Goal: Check status

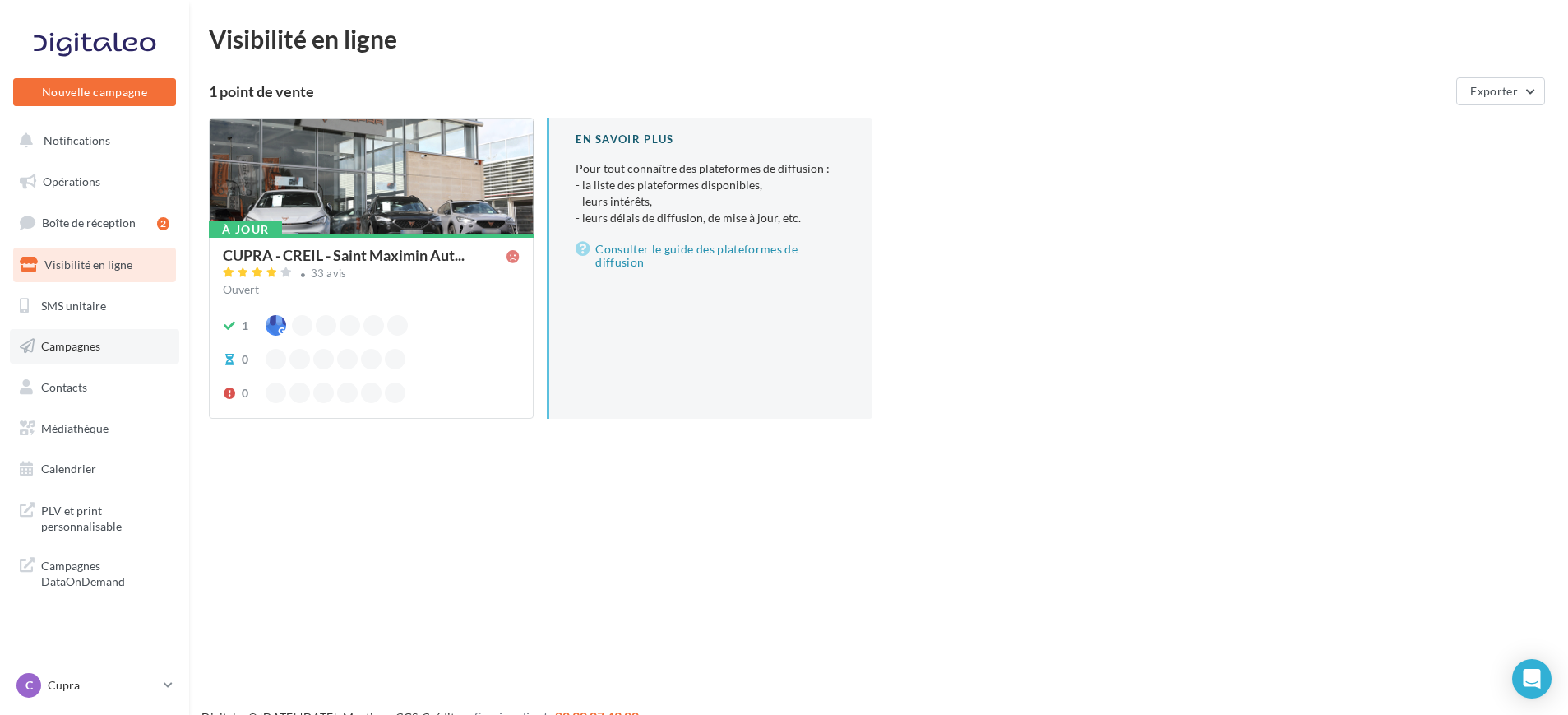
click at [70, 358] on link "Campagnes" at bounding box center [95, 346] width 170 height 35
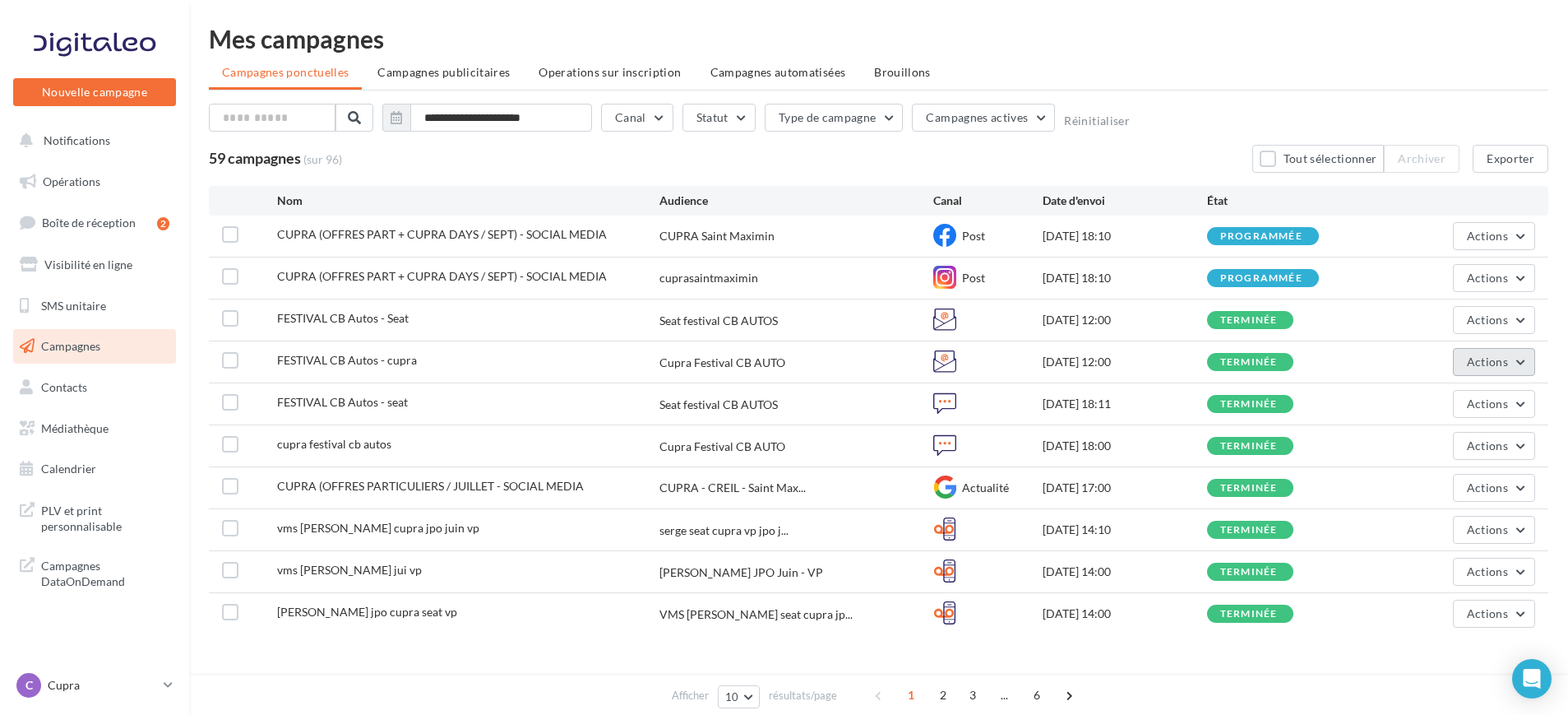
click at [1468, 356] on span "Actions" at bounding box center [1487, 362] width 41 height 14
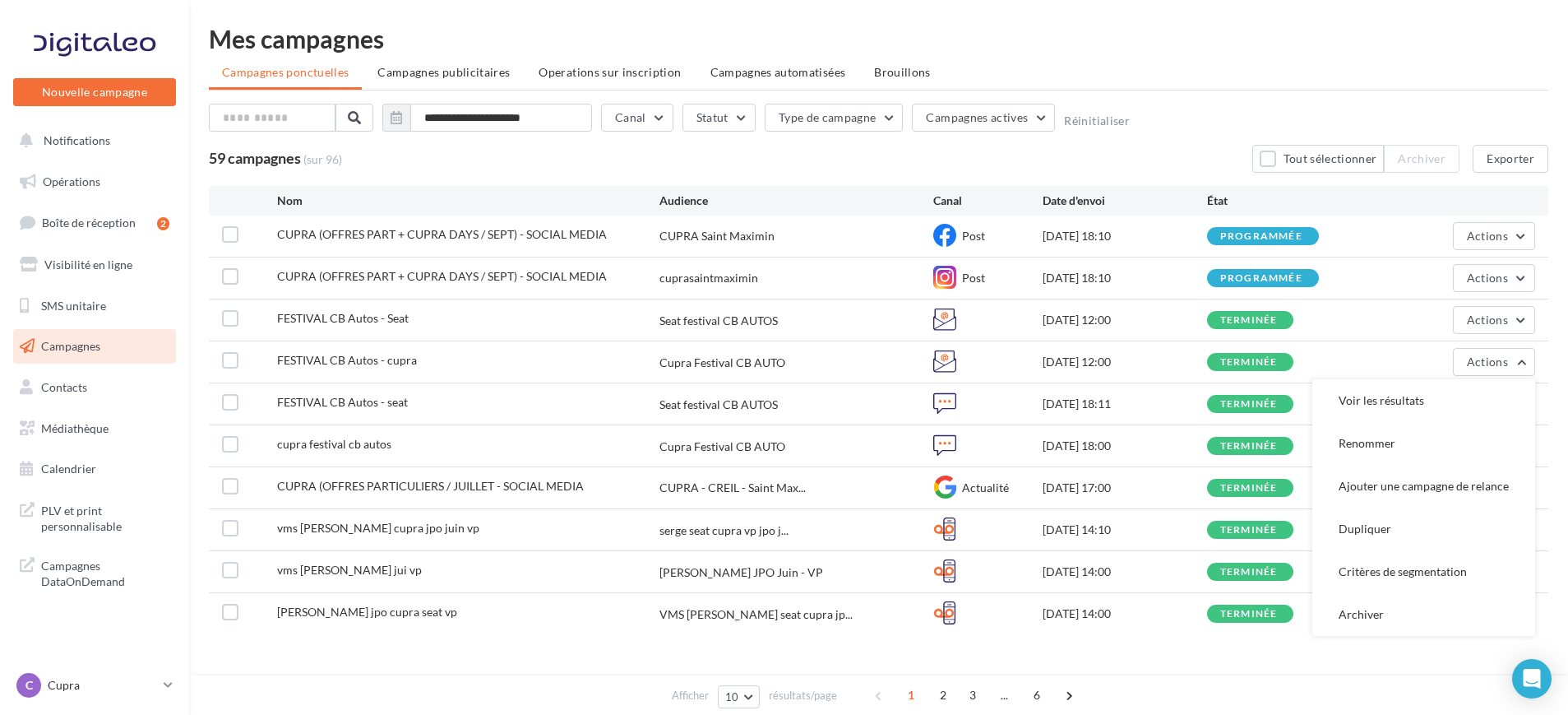
click at [1055, 455] on div "cupra festival cb autos Cupra Festival CB AUTO 04/09/2025 18:00 terminée Actions" at bounding box center [878, 446] width 1339 height 41
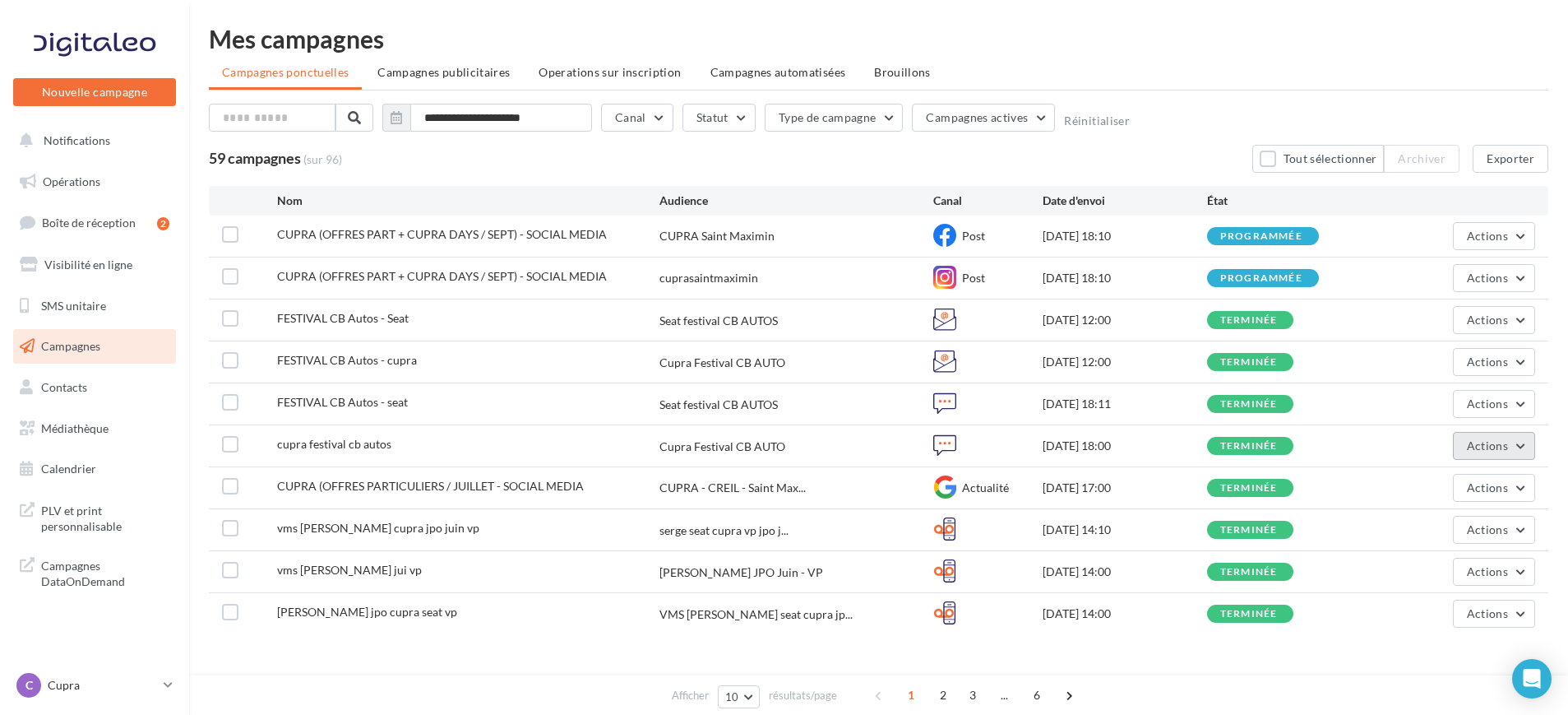
click at [1520, 449] on button "Actions" at bounding box center [1494, 446] width 82 height 28
click at [1447, 488] on button "Voir les résultats" at bounding box center [1444, 484] width 181 height 42
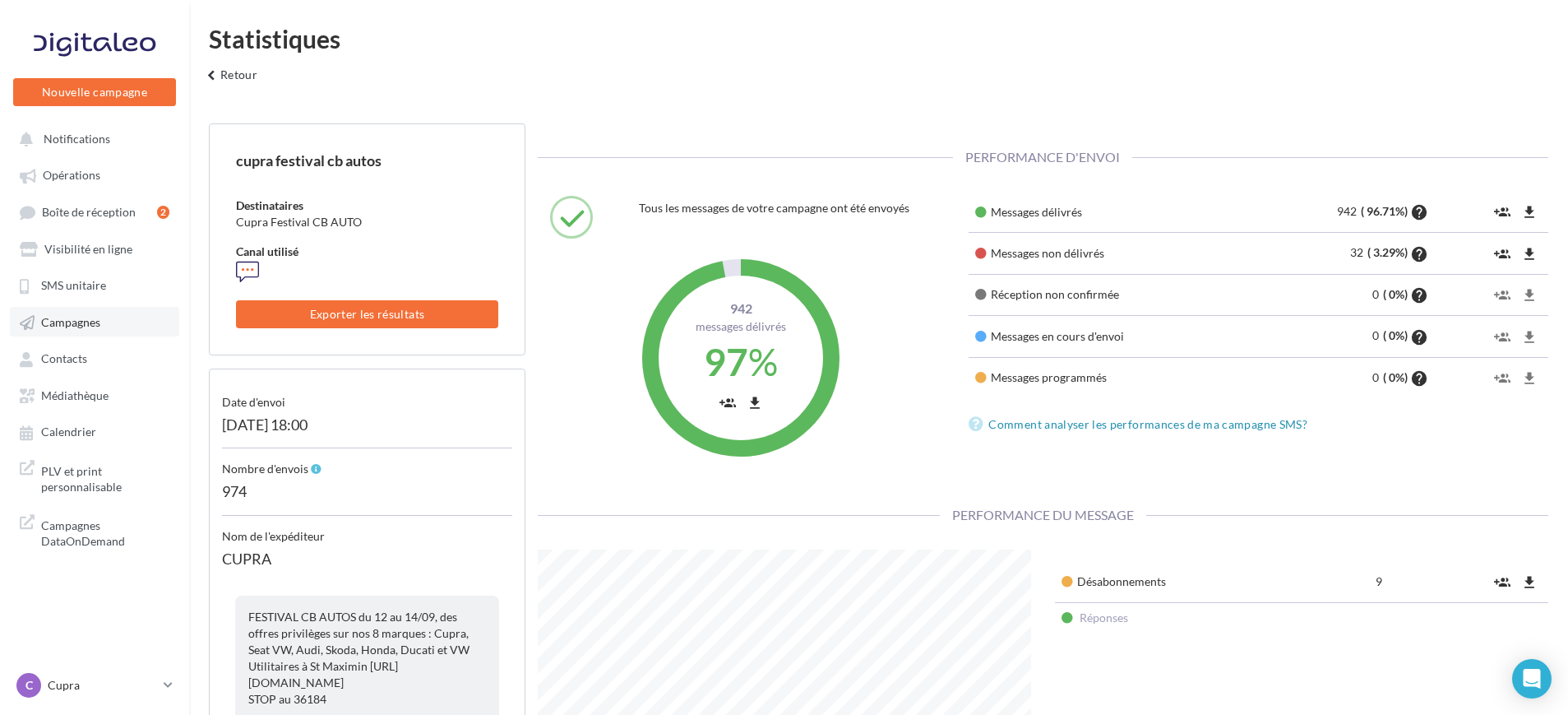
scroll to position [329, 517]
click at [245, 75] on button "keyboard_arrow_left Retour" at bounding box center [229, 81] width 68 height 33
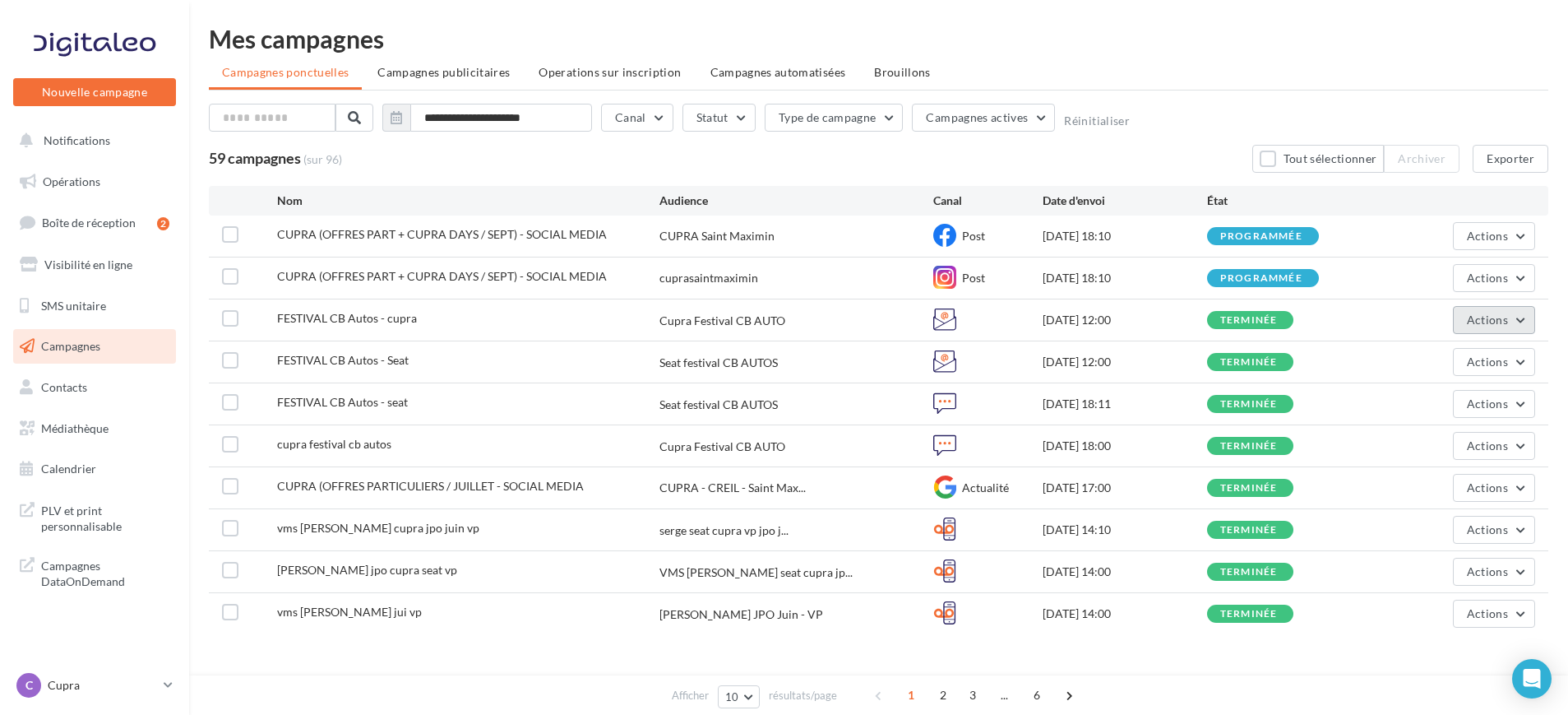
click at [1466, 321] on button "Actions" at bounding box center [1494, 320] width 82 height 28
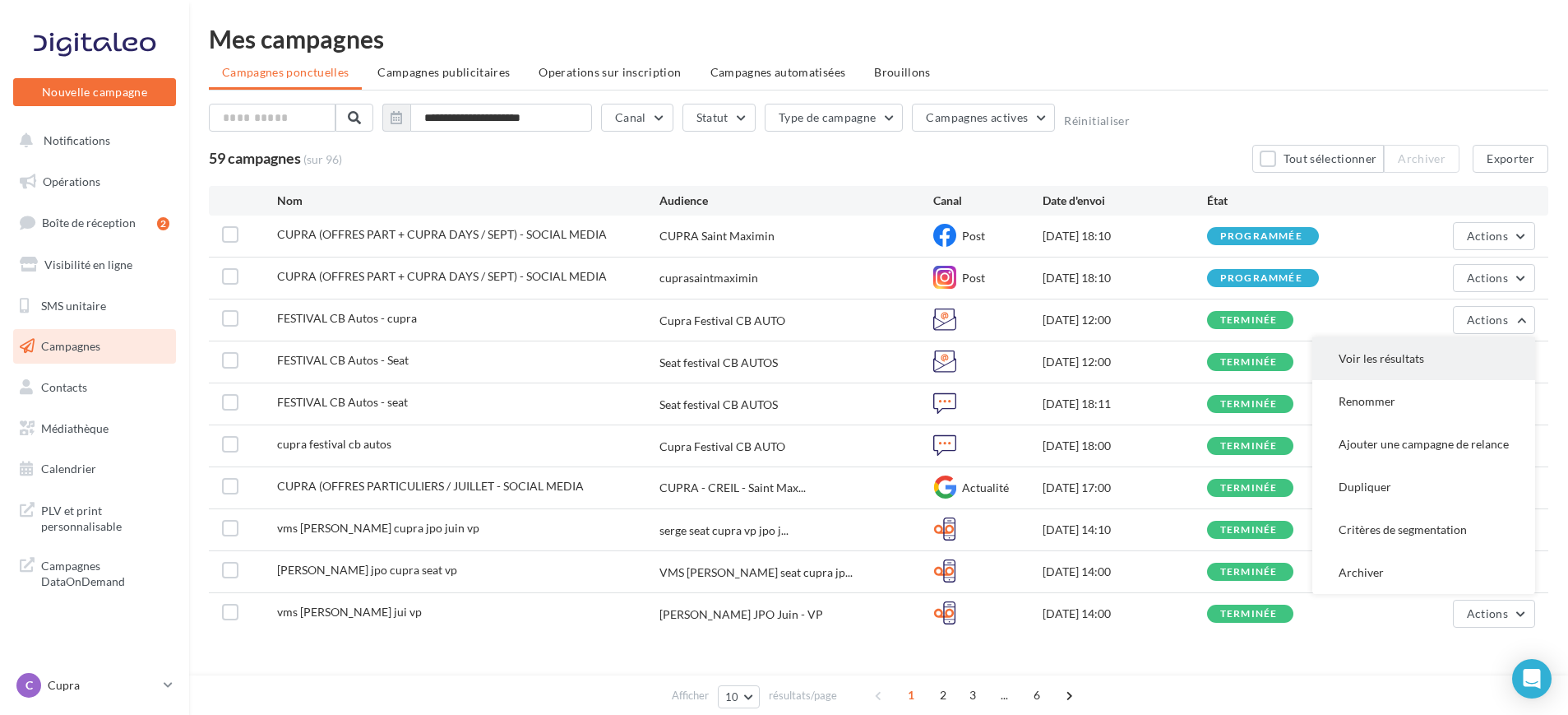
click at [1454, 354] on button "Voir les résultats" at bounding box center [1424, 358] width 223 height 42
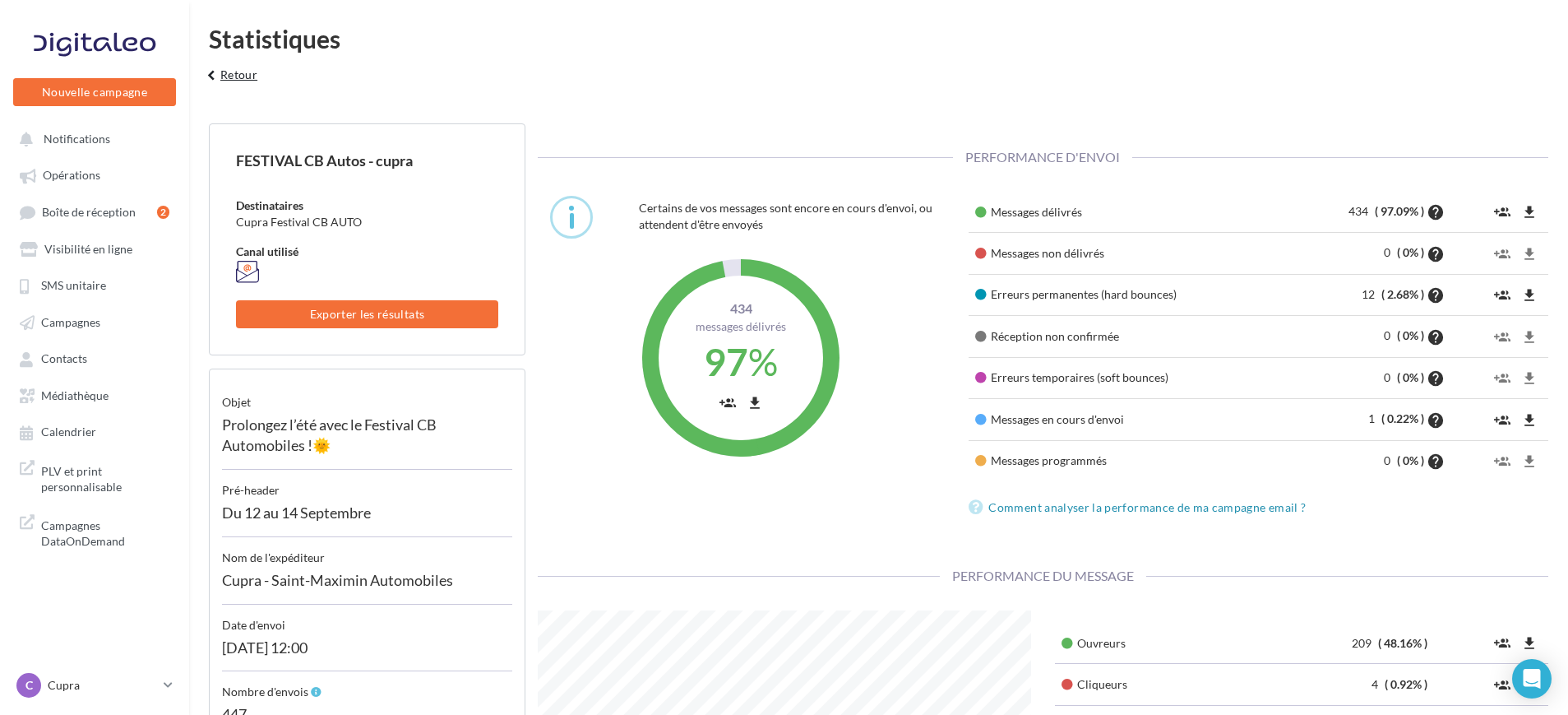
click at [246, 77] on button "keyboard_arrow_left Retour" at bounding box center [229, 81] width 68 height 33
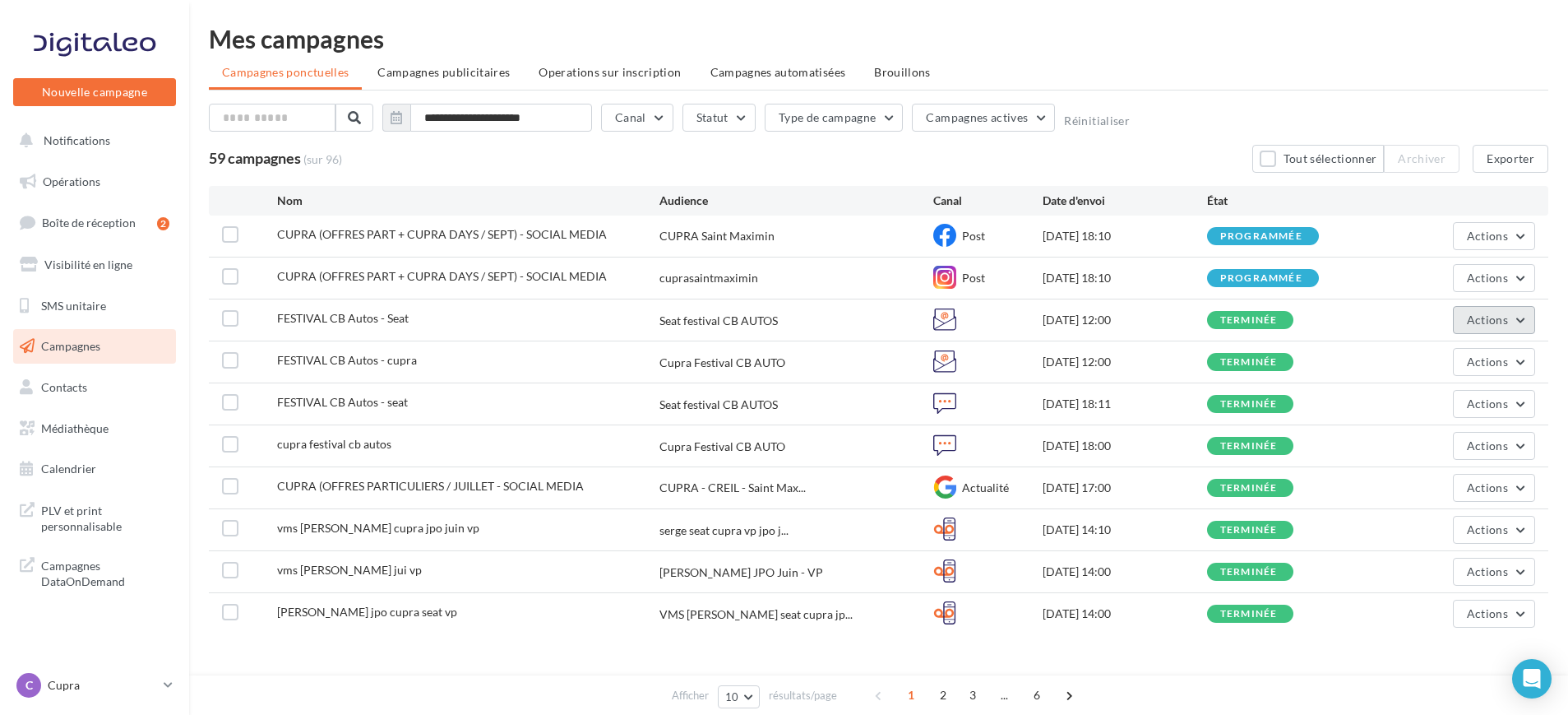
click at [1517, 317] on button "Actions" at bounding box center [1494, 320] width 82 height 28
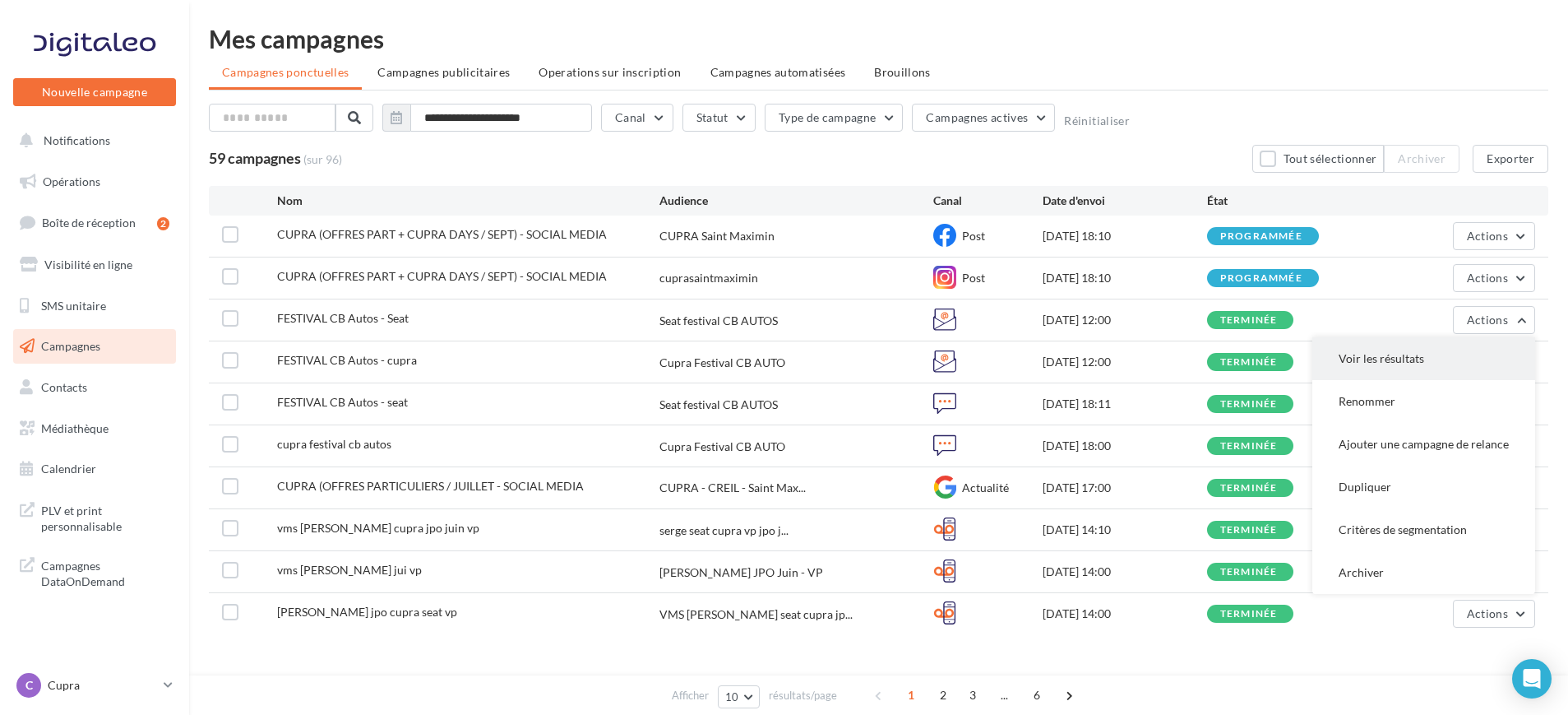
click at [1396, 365] on button "Voir les résultats" at bounding box center [1424, 358] width 223 height 42
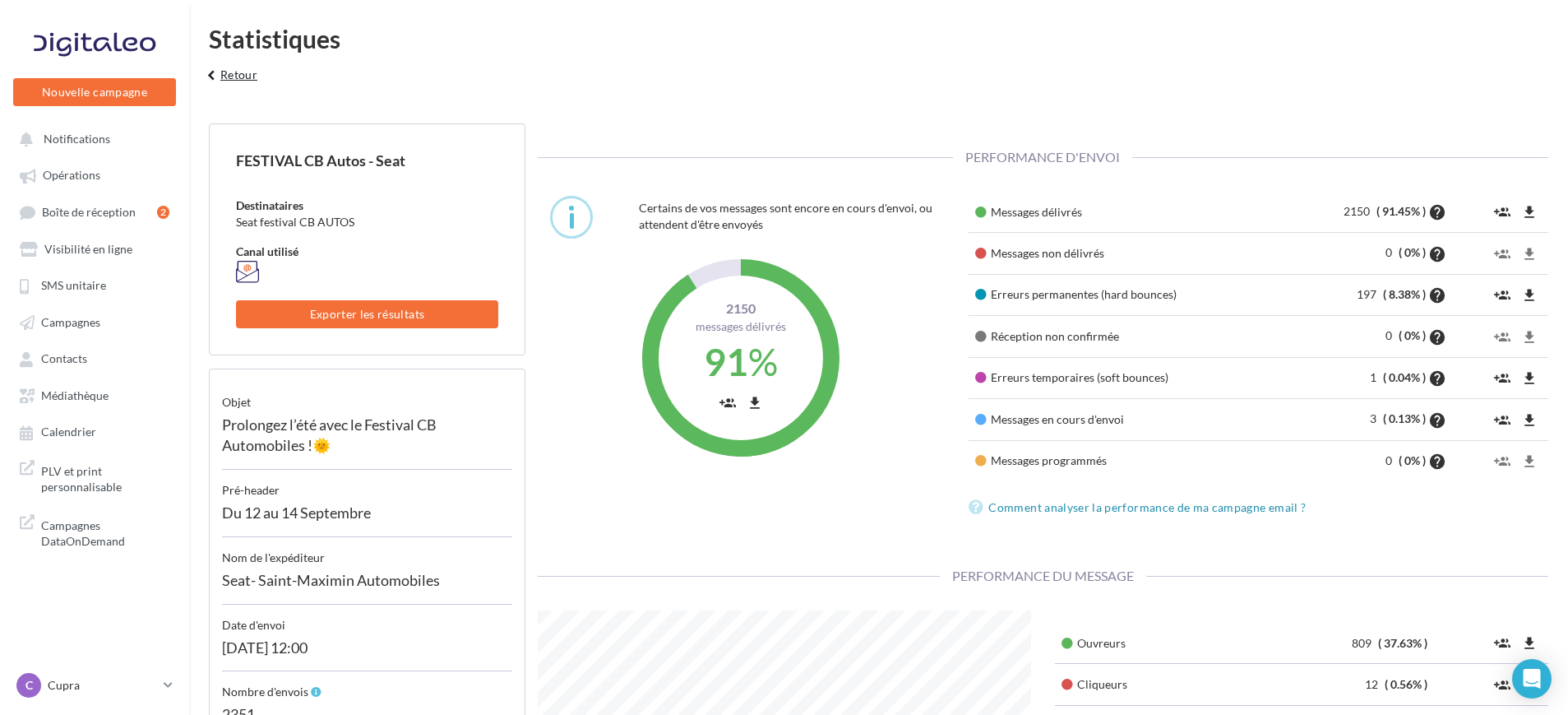
click at [257, 73] on button "keyboard_arrow_left Retour" at bounding box center [229, 81] width 68 height 33
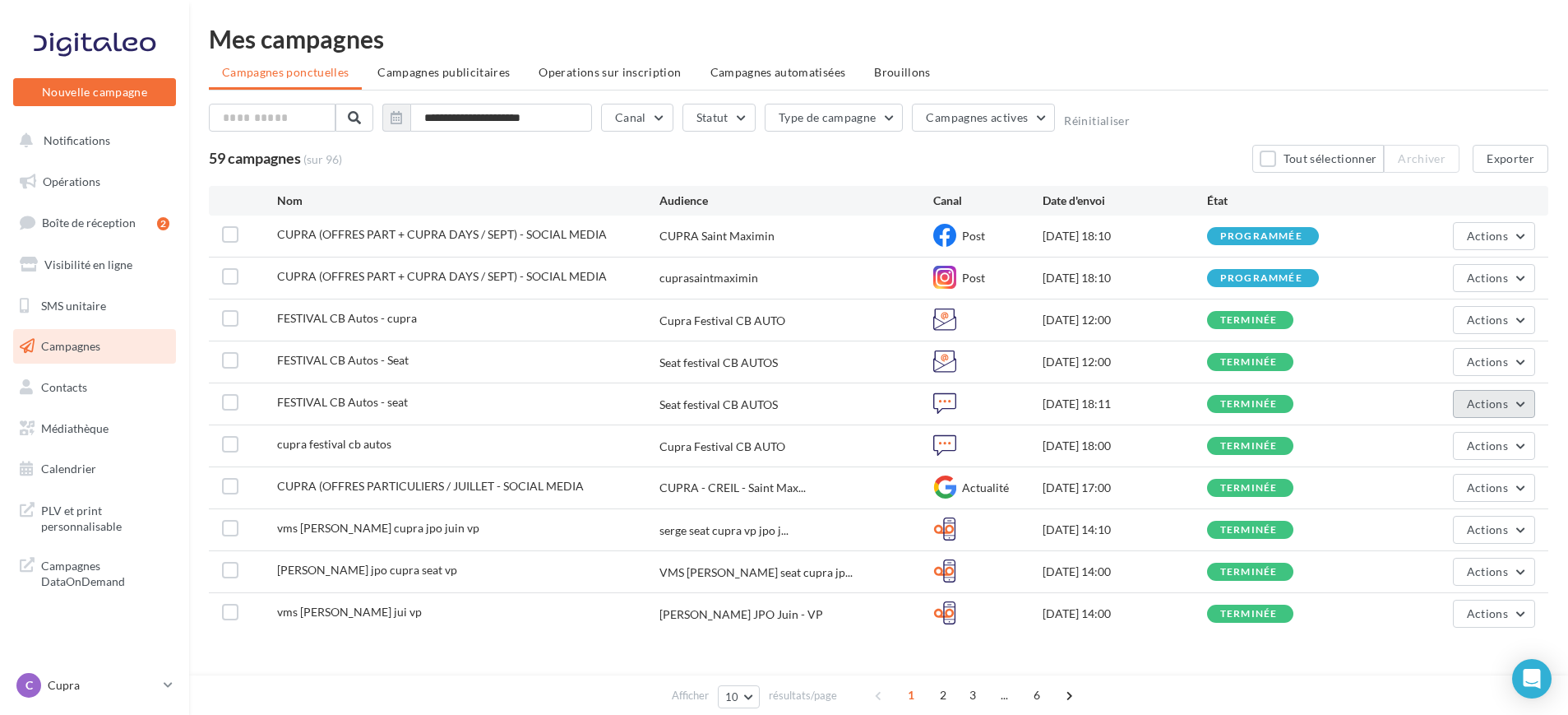
click at [1484, 404] on span "Actions" at bounding box center [1487, 404] width 41 height 14
click at [1476, 439] on button "Voir les résultats" at bounding box center [1444, 442] width 181 height 42
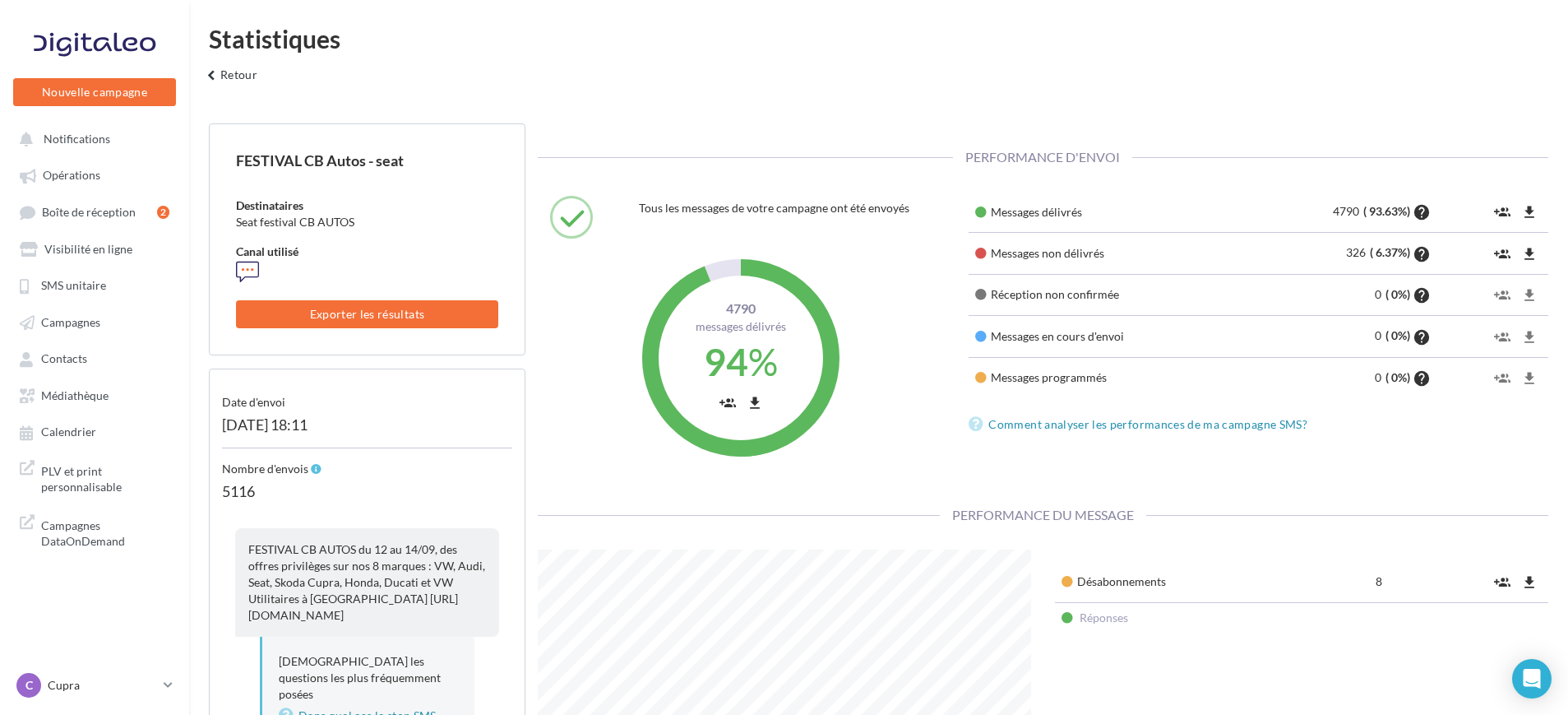
scroll to position [329, 517]
click at [88, 686] on p "Cupra" at bounding box center [103, 685] width 110 height 17
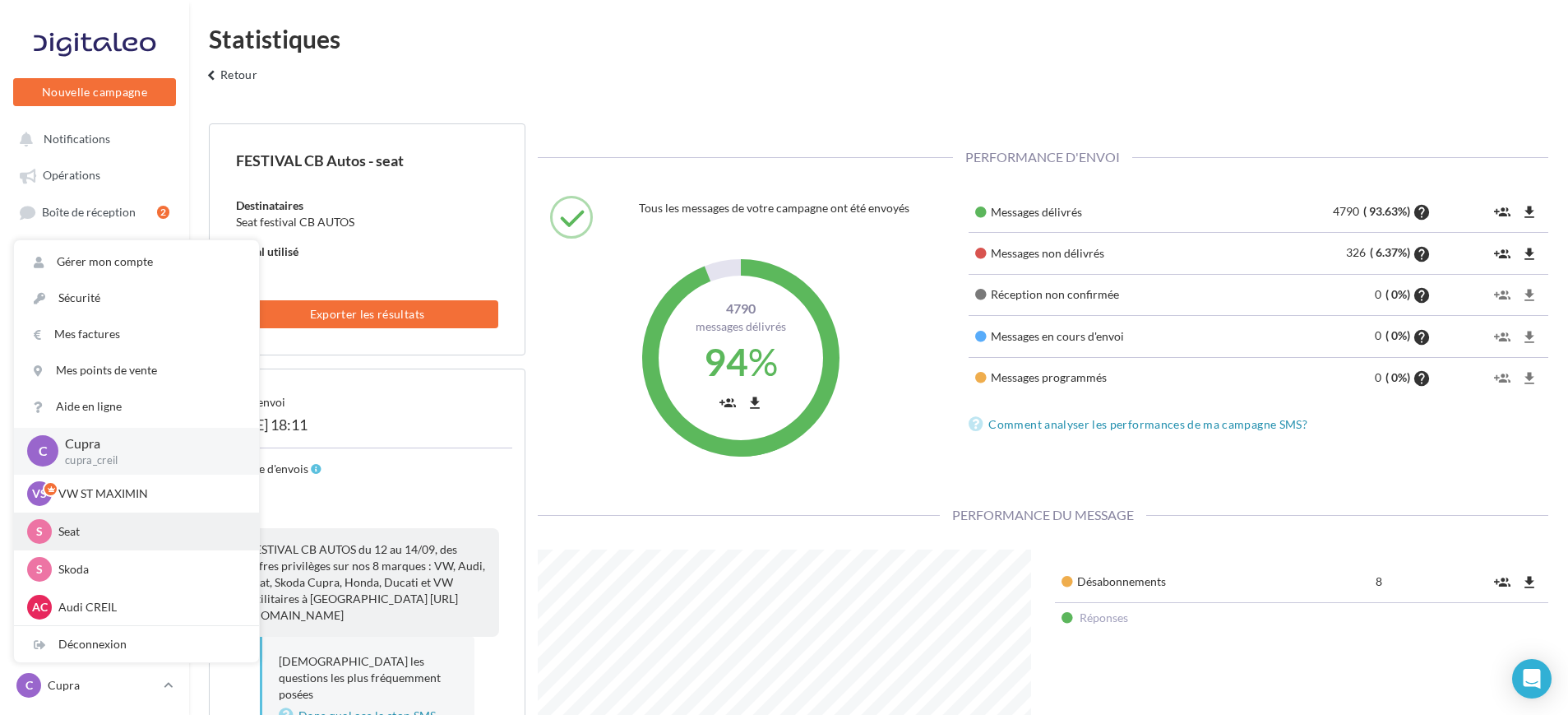
scroll to position [76, 0]
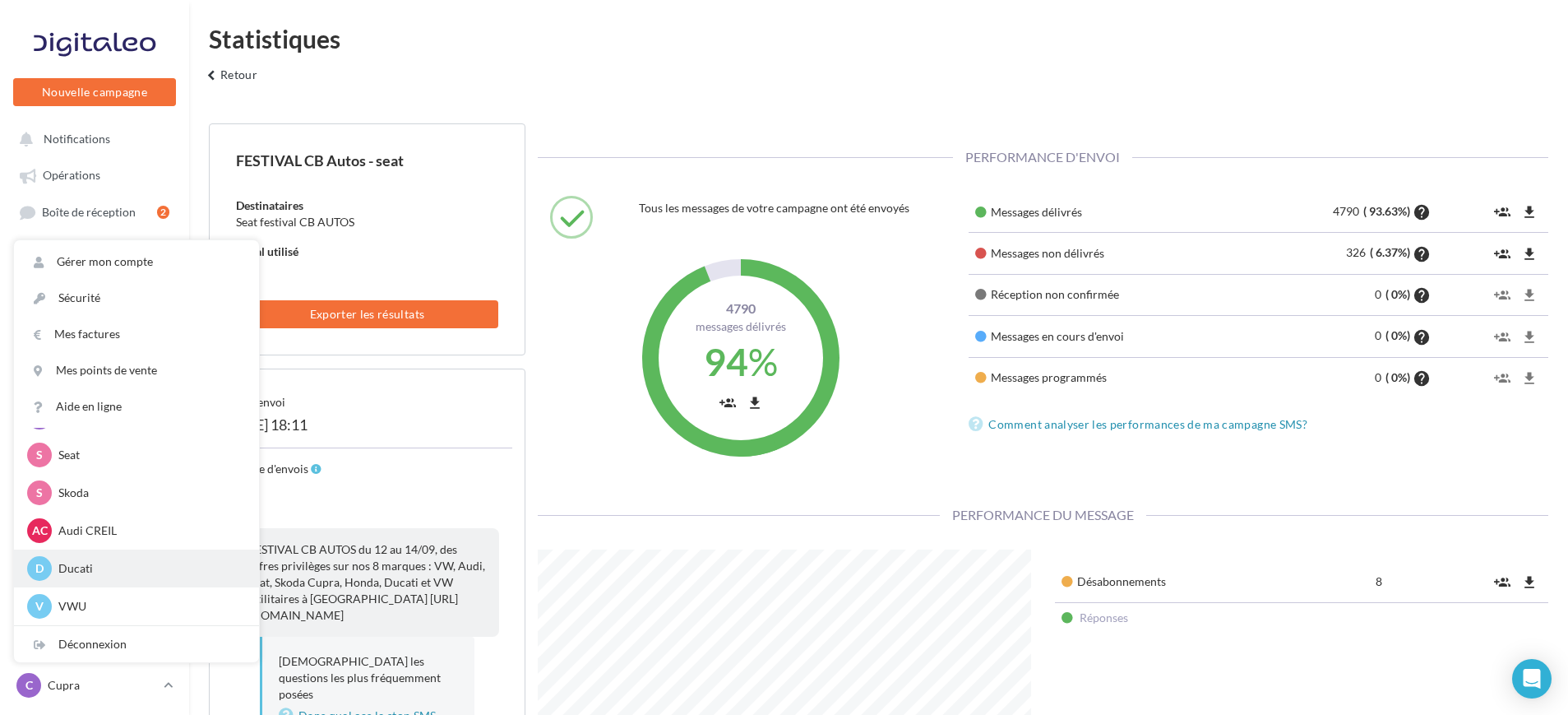
click at [113, 580] on div "D Ducati [PERSON_NAME][EMAIL_ADDRESS][DOMAIN_NAME]" at bounding box center [136, 568] width 245 height 38
click at [62, 567] on p "Ducati" at bounding box center [149, 568] width 181 height 17
